Goal: Information Seeking & Learning: Learn about a topic

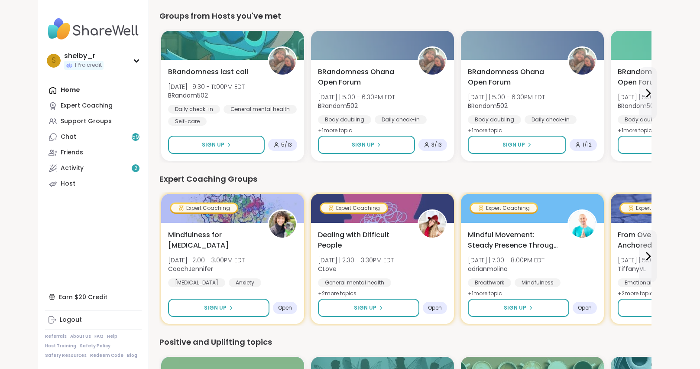
scroll to position [246, 0]
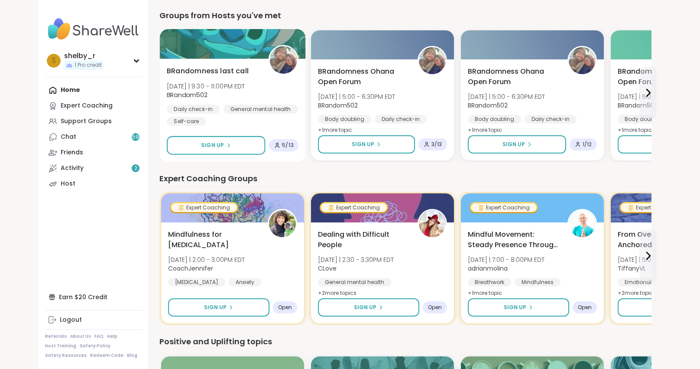
click at [237, 70] on span "BRandomness last call" at bounding box center [208, 71] width 82 height 10
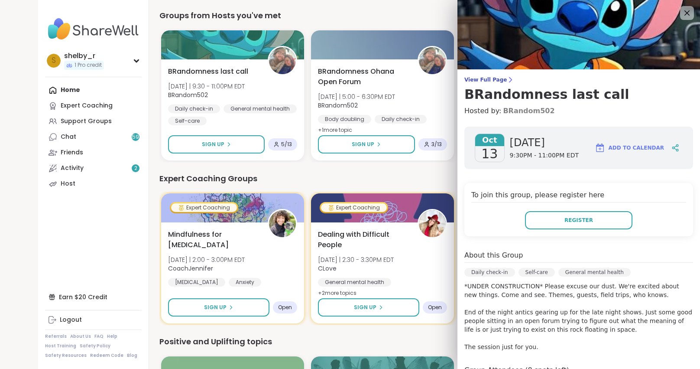
click at [525, 111] on link "BRandom502" at bounding box center [529, 111] width 52 height 10
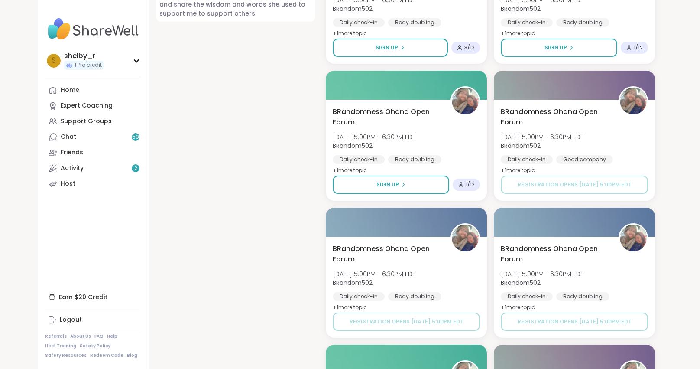
scroll to position [703, 0]
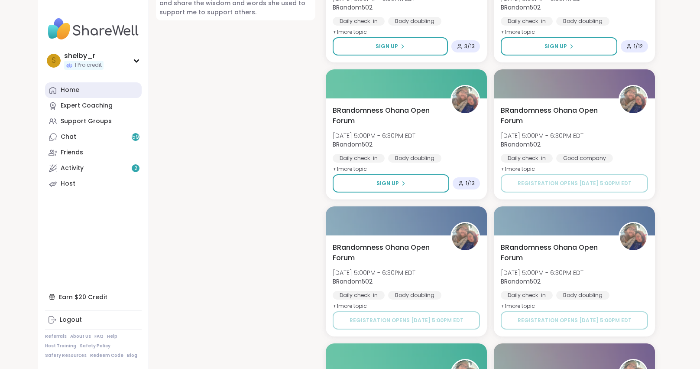
click at [89, 88] on link "Home" at bounding box center [93, 90] width 97 height 16
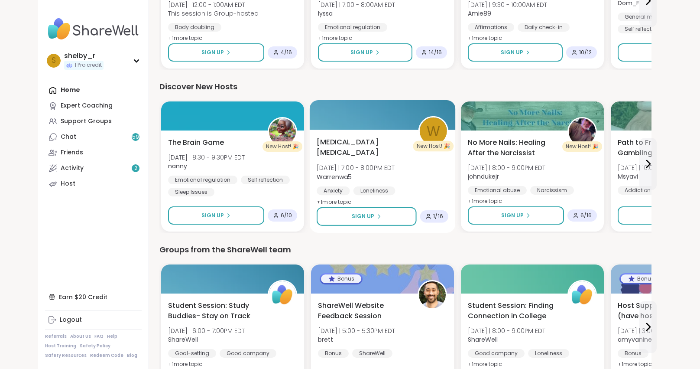
scroll to position [665, 0]
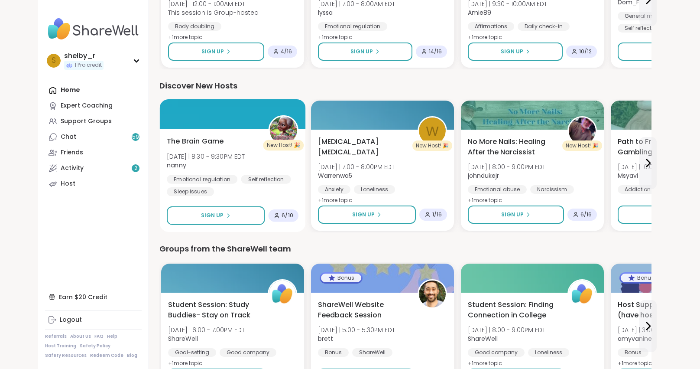
click at [220, 129] on div "The Brain Game Tue 10/14 | 8:30 - 9:30PM EDT nanny Emotional regulation Self re…" at bounding box center [233, 180] width 146 height 103
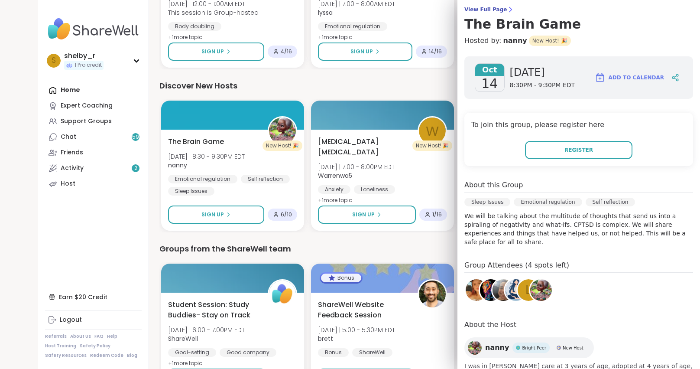
scroll to position [81, 0]
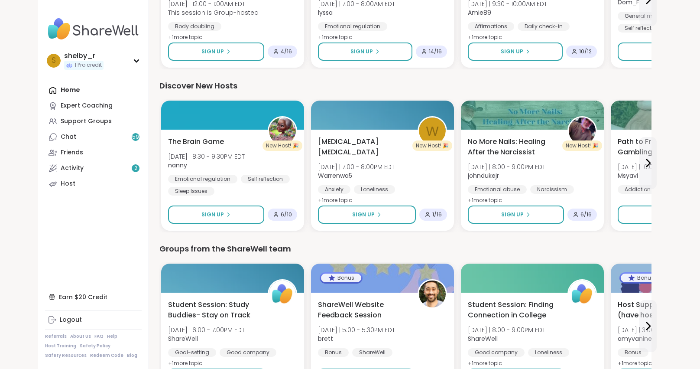
click at [389, 90] on div "Discover New Hosts" at bounding box center [405, 86] width 492 height 12
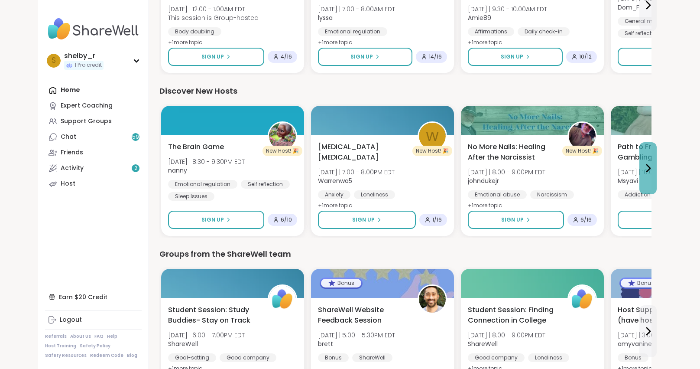
scroll to position [656, 0]
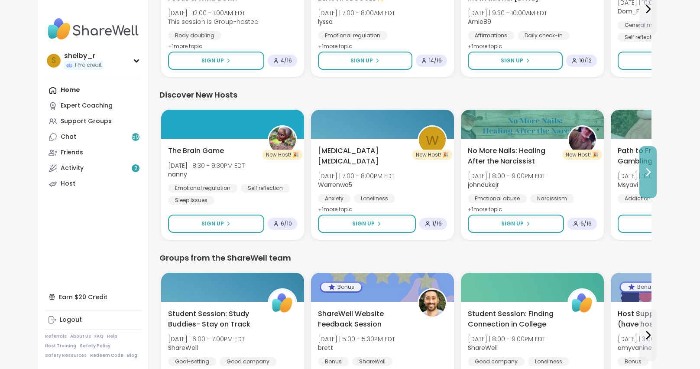
click at [640, 178] on button at bounding box center [647, 172] width 17 height 52
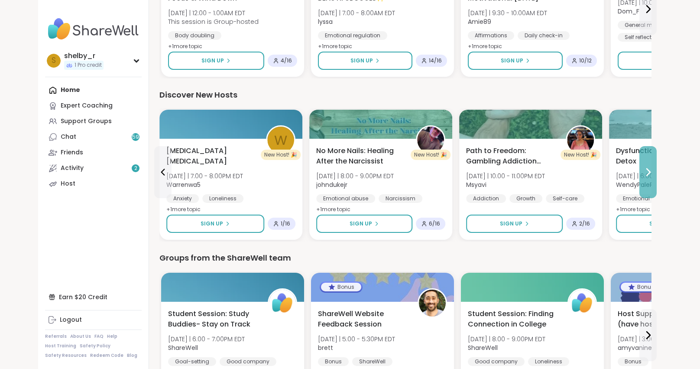
click at [640, 178] on button at bounding box center [647, 172] width 17 height 52
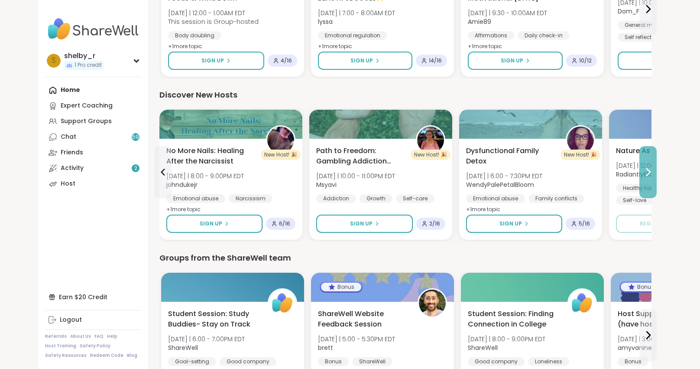
click at [640, 178] on button at bounding box center [647, 172] width 17 height 52
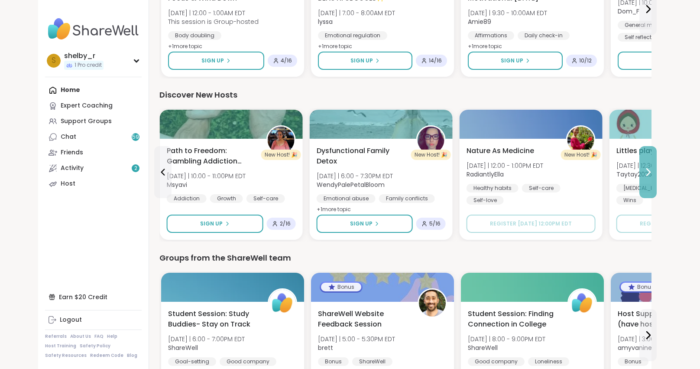
click at [648, 175] on icon at bounding box center [648, 172] width 10 height 10
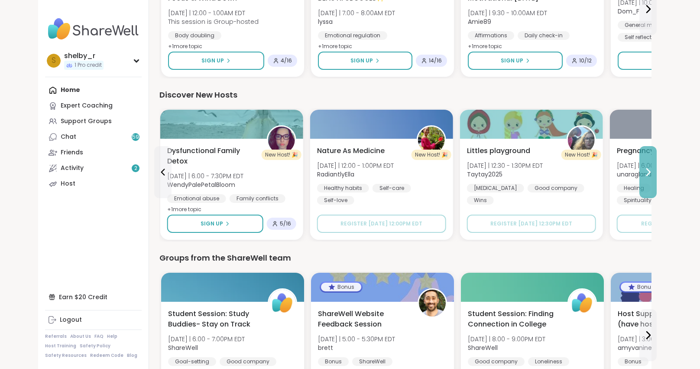
click at [648, 175] on icon at bounding box center [648, 172] width 10 height 10
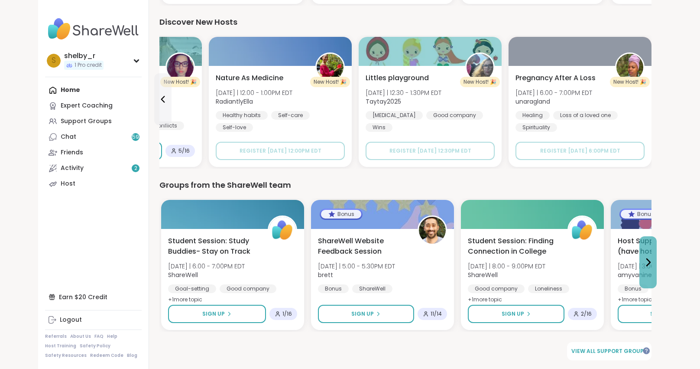
scroll to position [729, 0]
click at [646, 265] on icon at bounding box center [648, 262] width 10 height 10
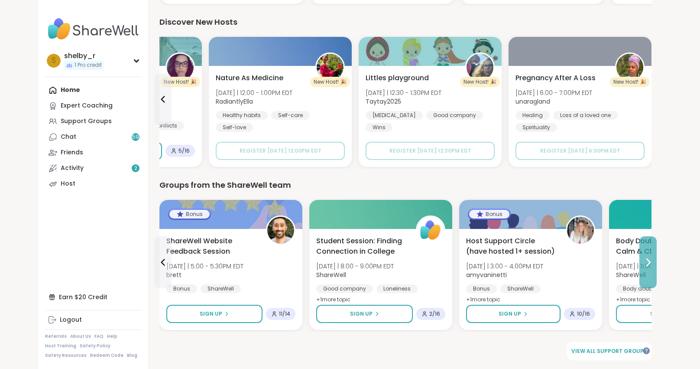
click at [646, 265] on icon at bounding box center [648, 262] width 10 height 10
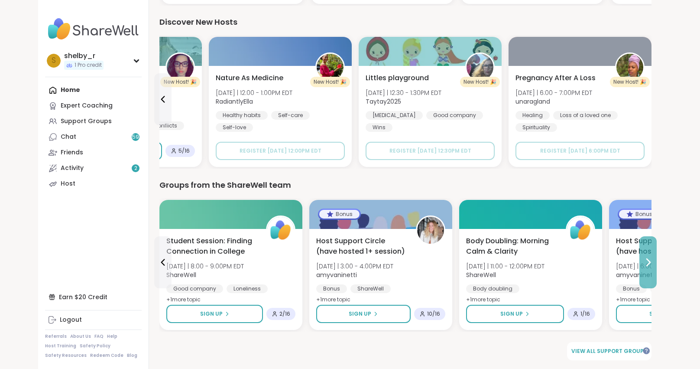
click at [646, 265] on icon at bounding box center [648, 262] width 10 height 10
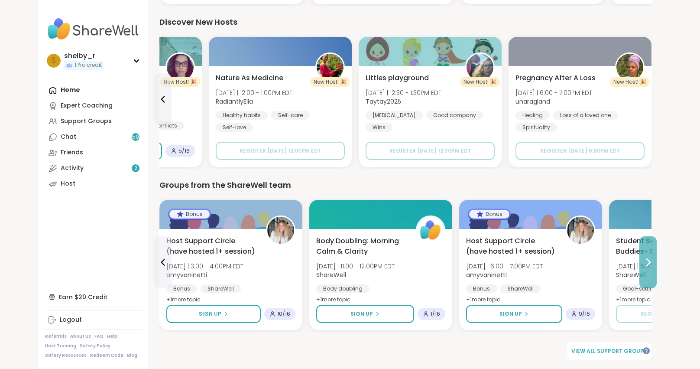
click at [646, 265] on icon at bounding box center [648, 262] width 10 height 10
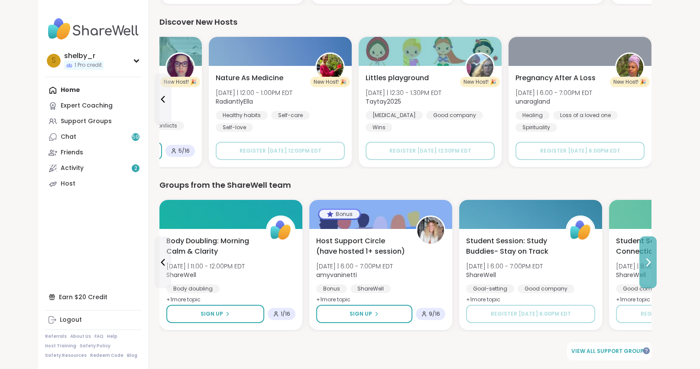
click at [646, 265] on icon at bounding box center [648, 262] width 10 height 10
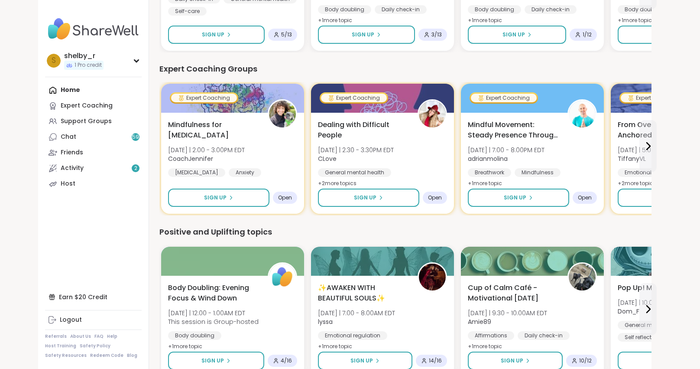
scroll to position [395, 0]
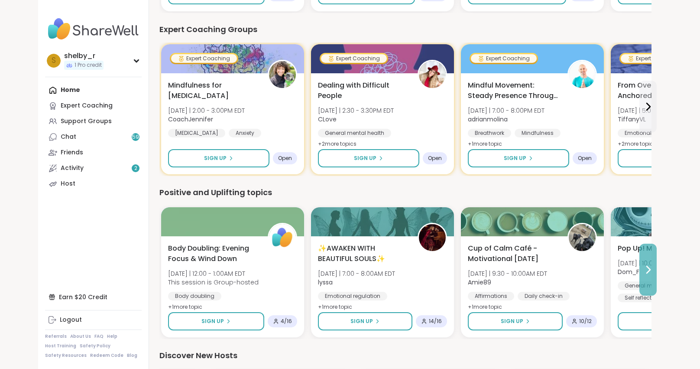
click at [650, 266] on icon at bounding box center [648, 269] width 10 height 10
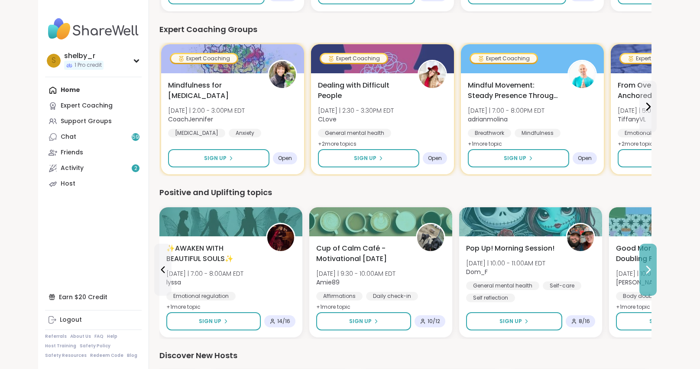
click at [649, 254] on button at bounding box center [647, 269] width 17 height 52
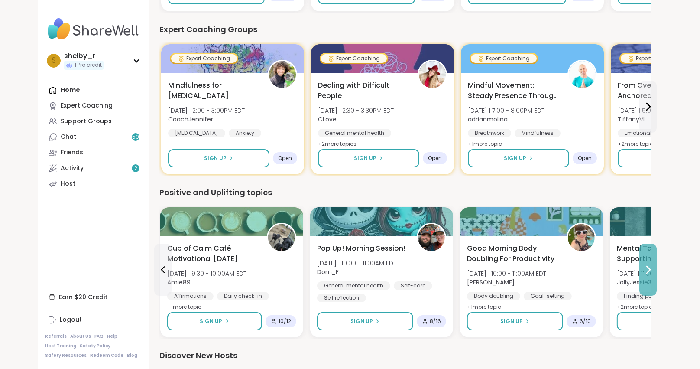
click at [649, 254] on button at bounding box center [647, 269] width 17 height 52
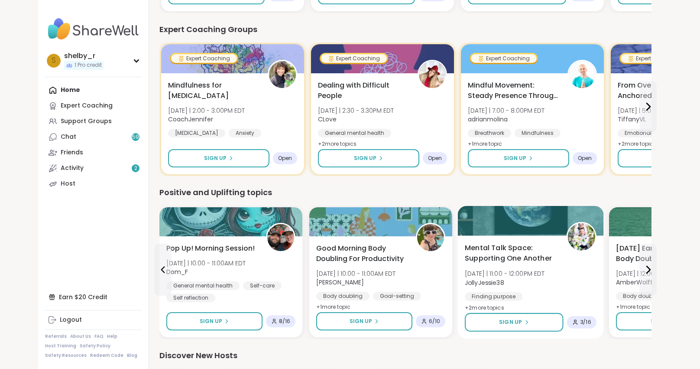
click at [516, 256] on span "Mental Talk Space: Supporting One Another" at bounding box center [511, 253] width 92 height 21
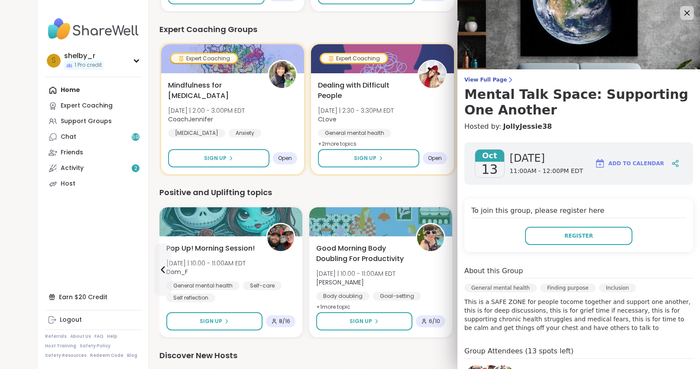
scroll to position [0, 0]
click at [420, 209] on div at bounding box center [381, 220] width 146 height 29
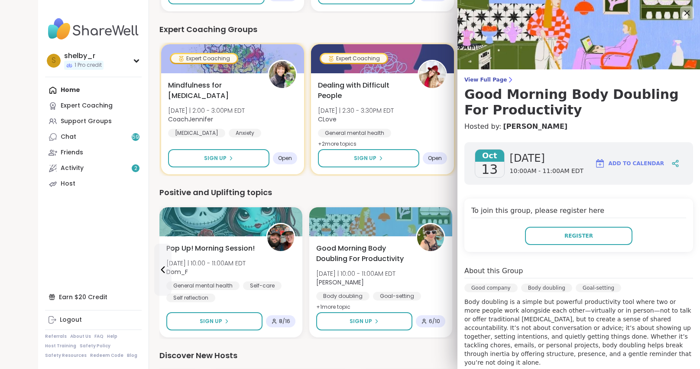
click at [450, 195] on div "Positive and Uplifting topics" at bounding box center [405, 192] width 492 height 12
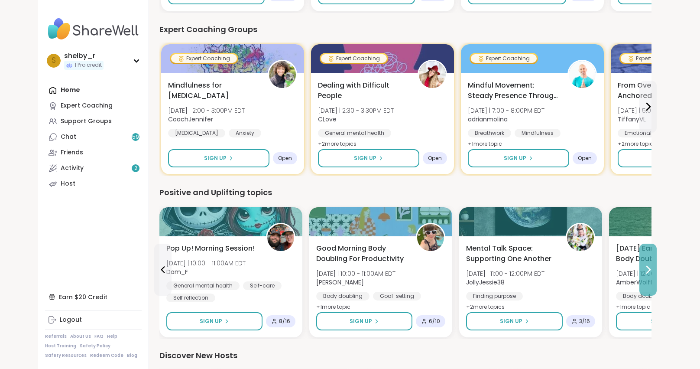
scroll to position [395, 0]
click at [645, 276] on button at bounding box center [647, 269] width 17 height 52
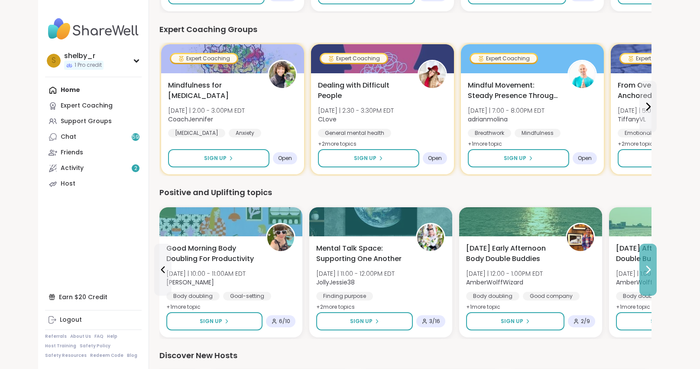
click at [645, 276] on button at bounding box center [647, 269] width 17 height 52
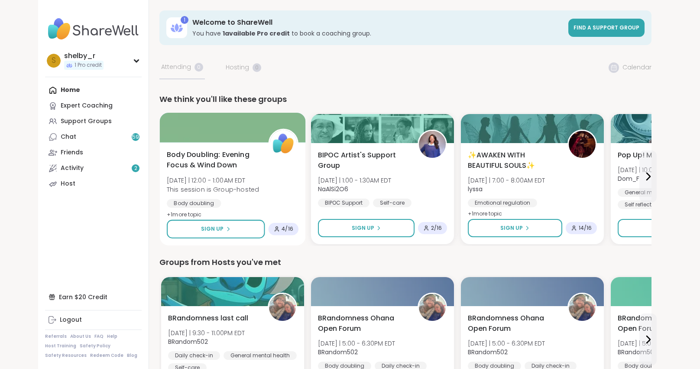
scroll to position [0, 0]
click at [100, 120] on div "Support Groups" at bounding box center [86, 121] width 51 height 9
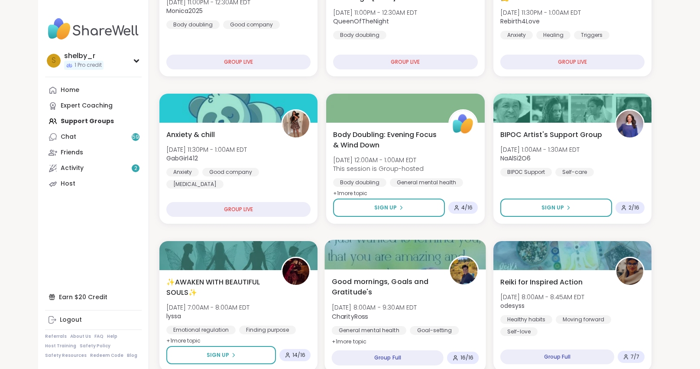
scroll to position [211, 0]
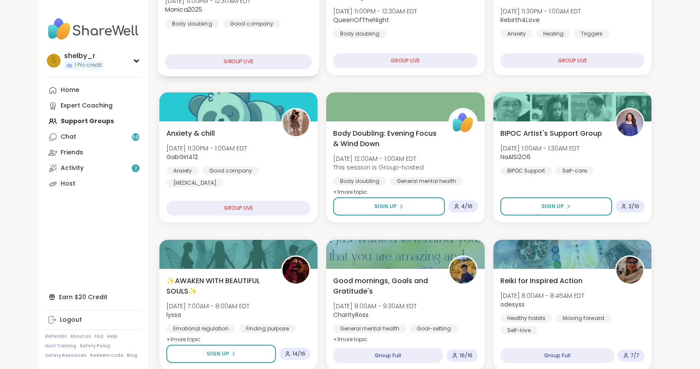
click at [255, 60] on div "GROUP LIVE" at bounding box center [238, 61] width 147 height 15
click at [249, 56] on div "GROUP LIVE" at bounding box center [238, 61] width 147 height 15
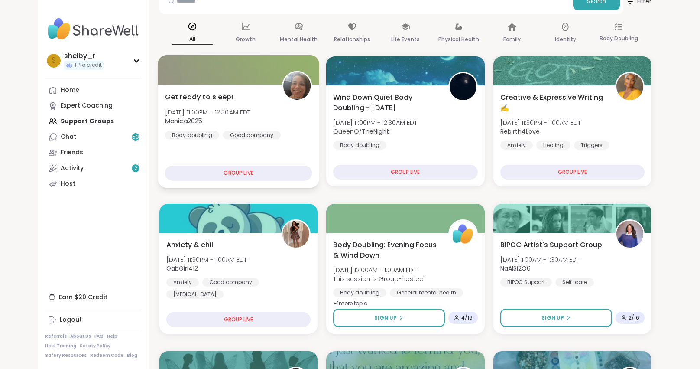
scroll to position [29, 0]
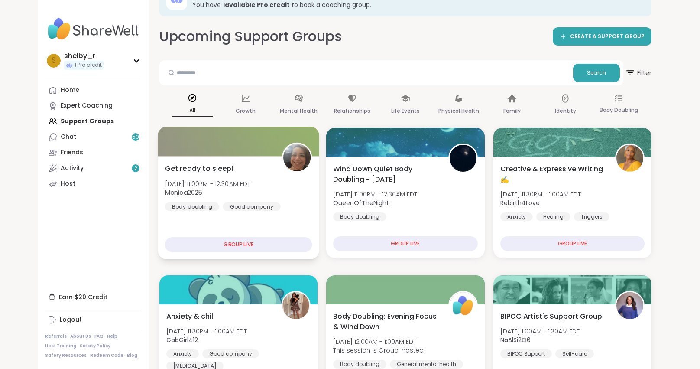
click at [269, 225] on div "Get ready to sleep! Sun, Oct 12 | 11:00PM - 12:30AM EDT Monica2025 Body doublin…" at bounding box center [239, 207] width 162 height 103
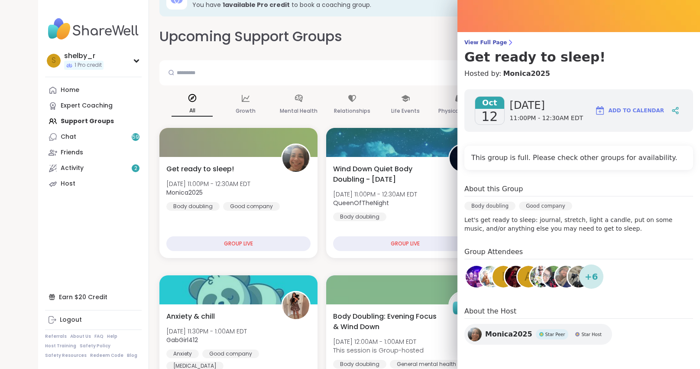
scroll to position [37, 0]
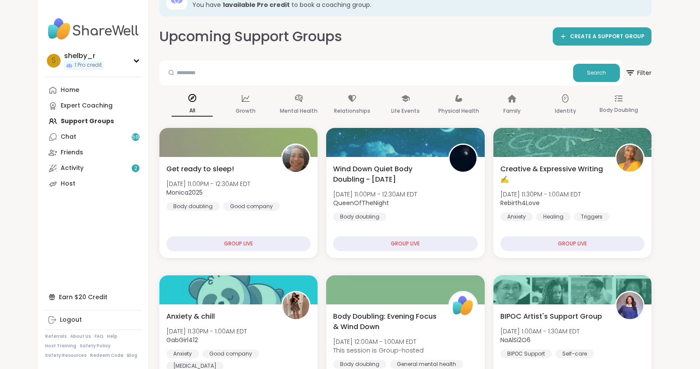
click at [411, 37] on div "Upcoming Support Groups CREATE A SUPPORT GROUP" at bounding box center [405, 36] width 492 height 19
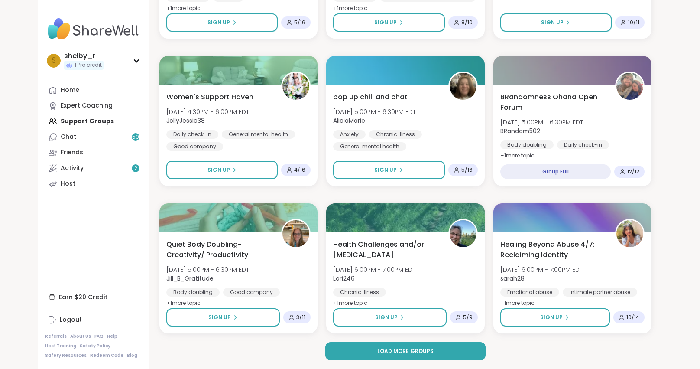
scroll to position [1573, 0]
click at [433, 350] on button "Load more groups" at bounding box center [405, 351] width 161 height 18
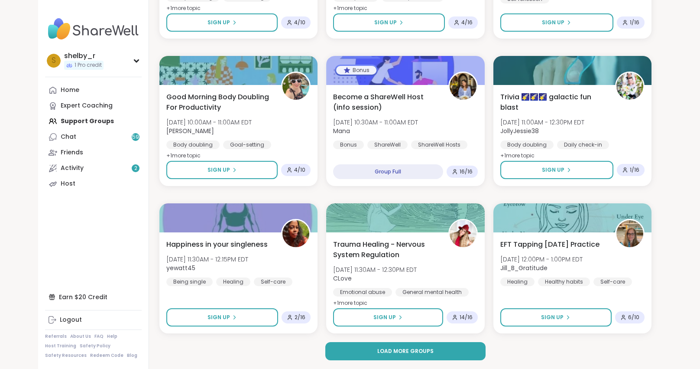
scroll to position [3340, 0]
click at [393, 357] on button "Load more groups" at bounding box center [405, 351] width 161 height 18
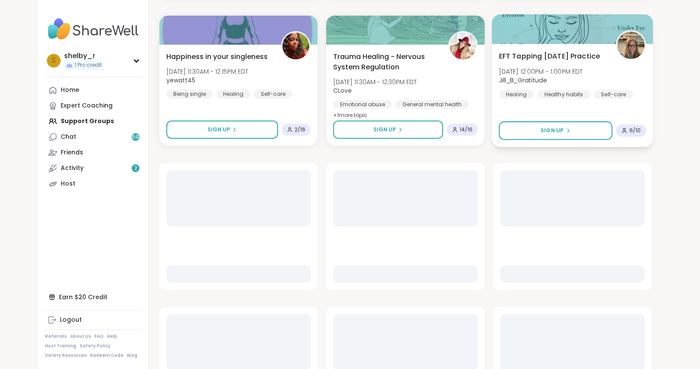
scroll to position [3595, 0]
